Goal: Obtain resource: Obtain resource

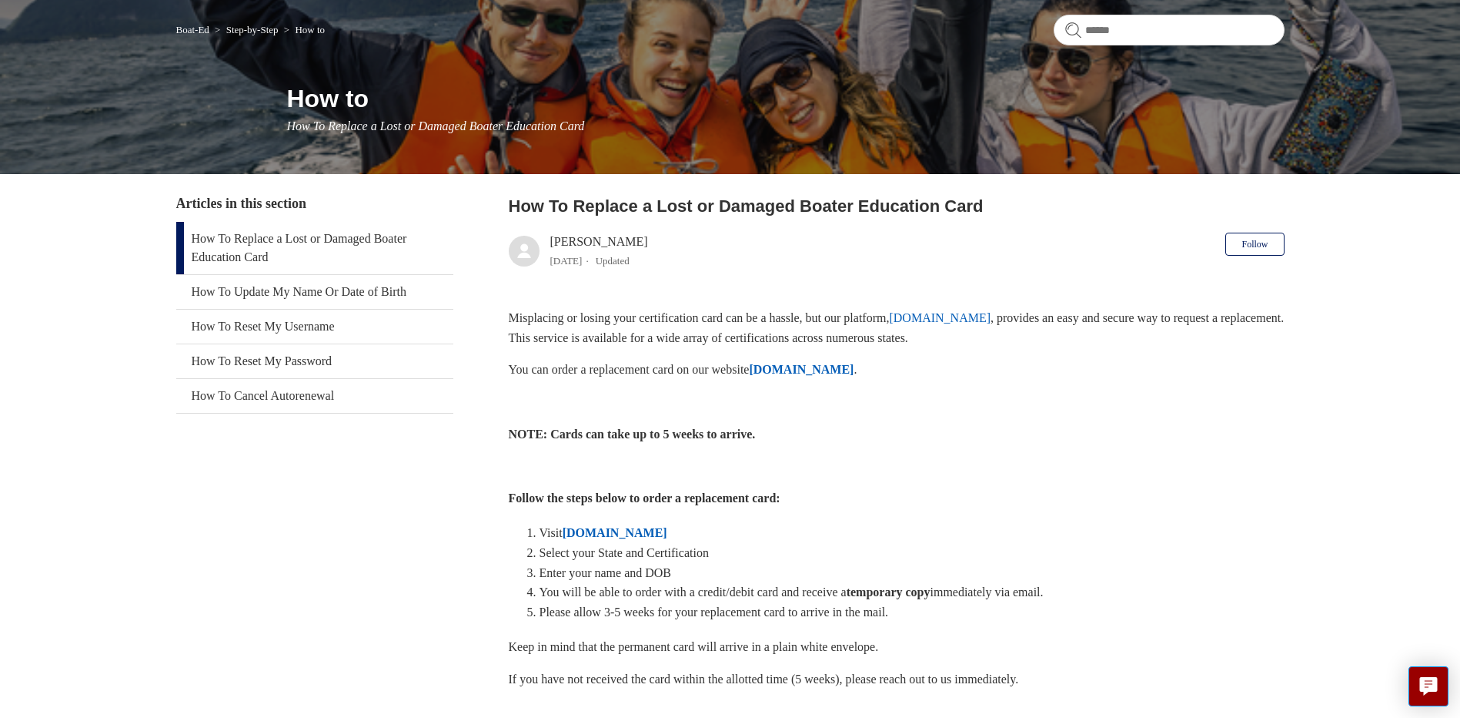
scroll to position [45, 0]
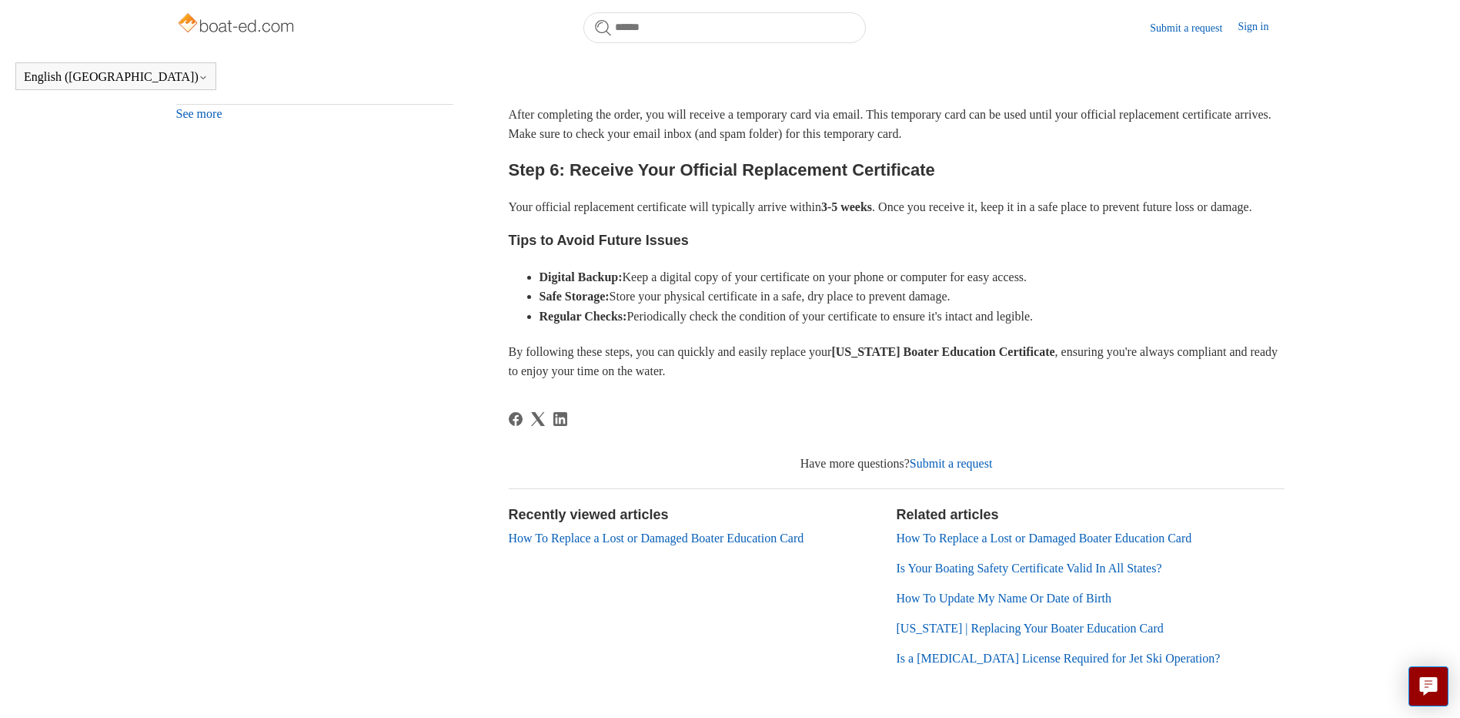
scroll to position [804, 0]
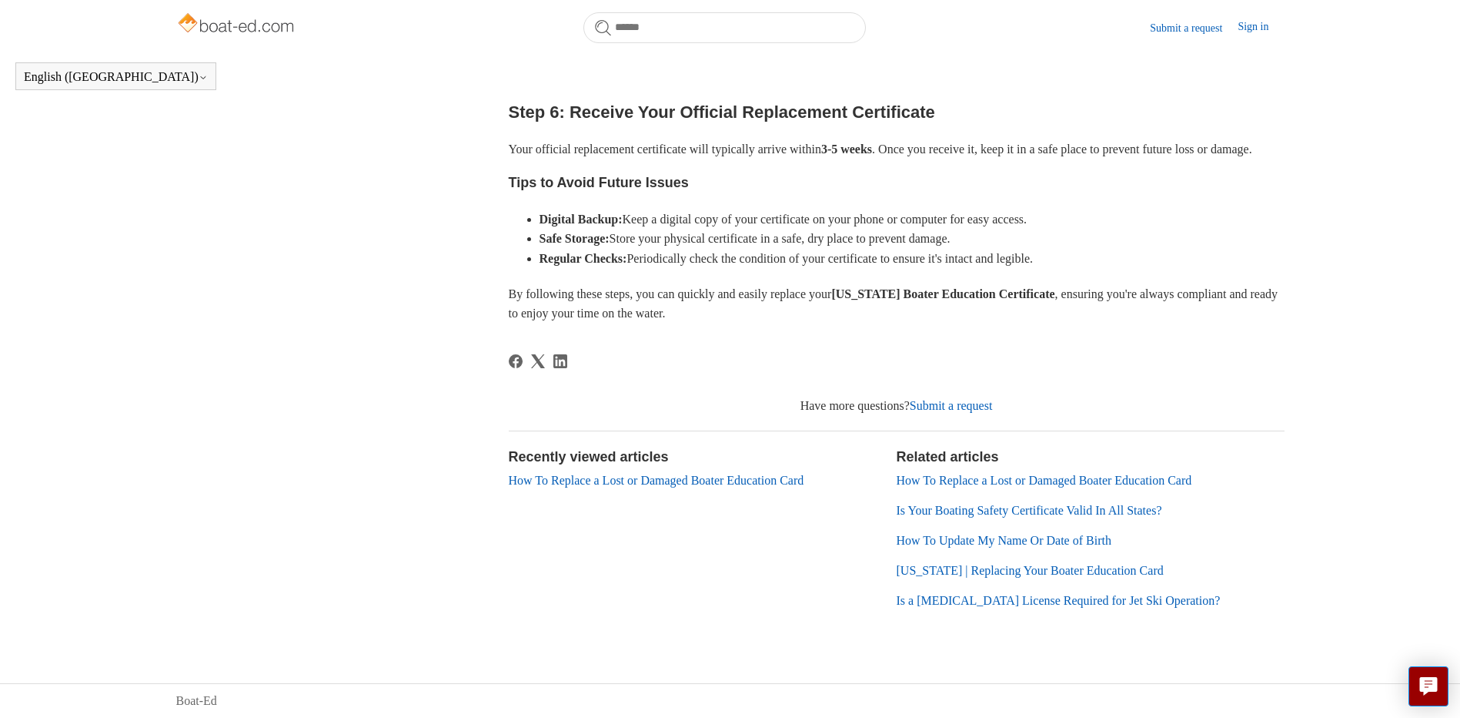
click at [1070, 480] on link "How To Replace a Lost or Damaged Boater Education Card" at bounding box center [1045, 479] width 296 height 13
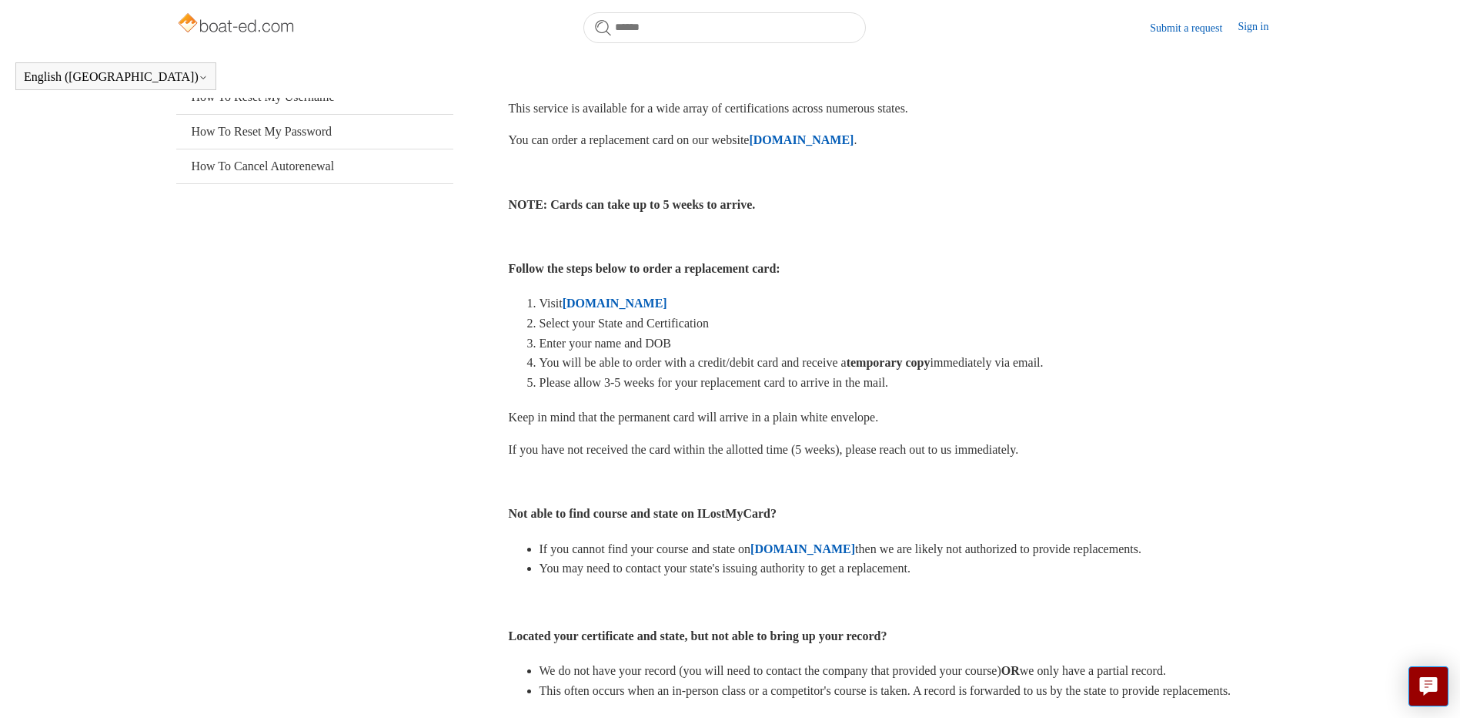
click at [619, 309] on strong "ILostMyCard.com" at bounding box center [615, 302] width 105 height 13
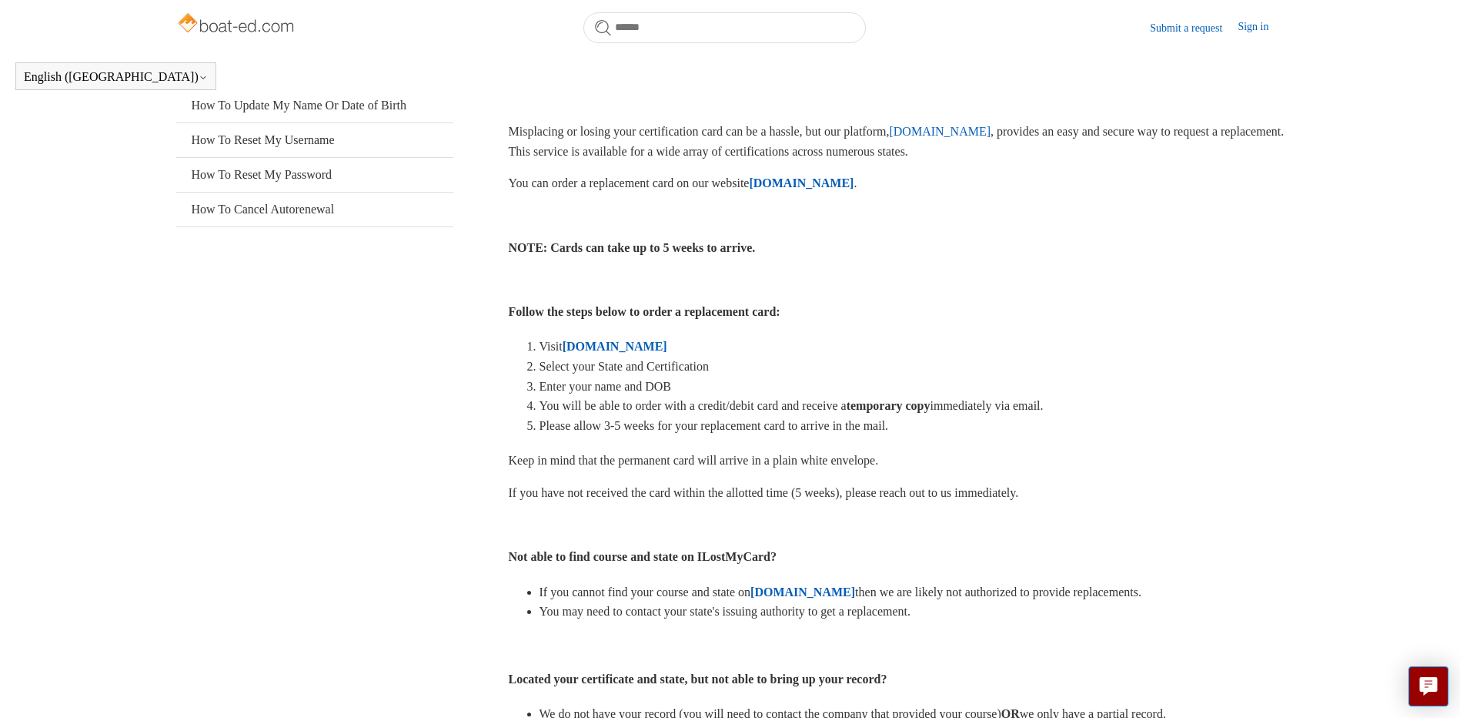
scroll to position [308, 0]
